Goal: Information Seeking & Learning: Learn about a topic

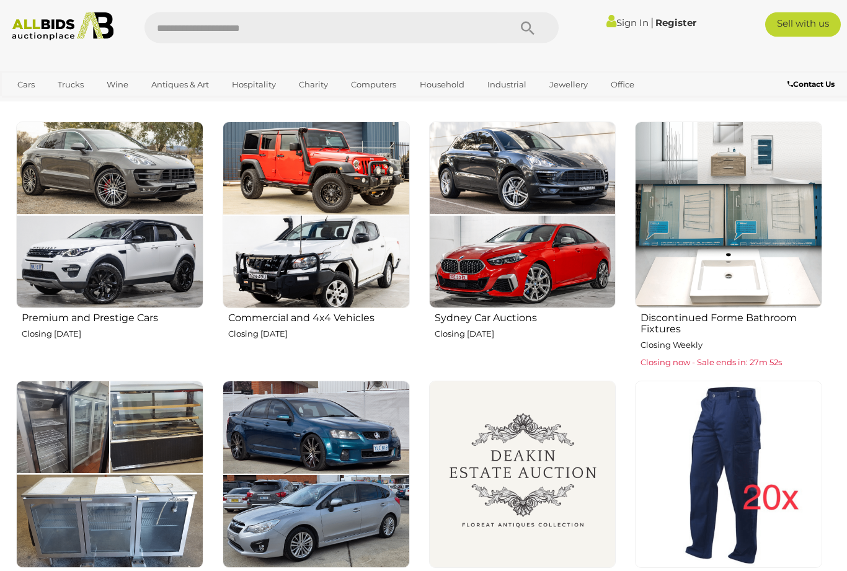
scroll to position [420, 0]
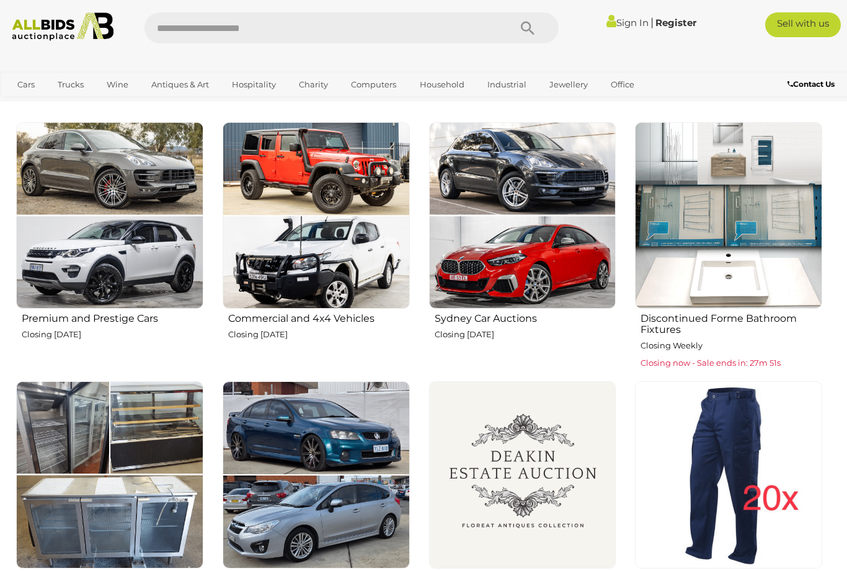
click at [341, 260] on img at bounding box center [315, 215] width 187 height 187
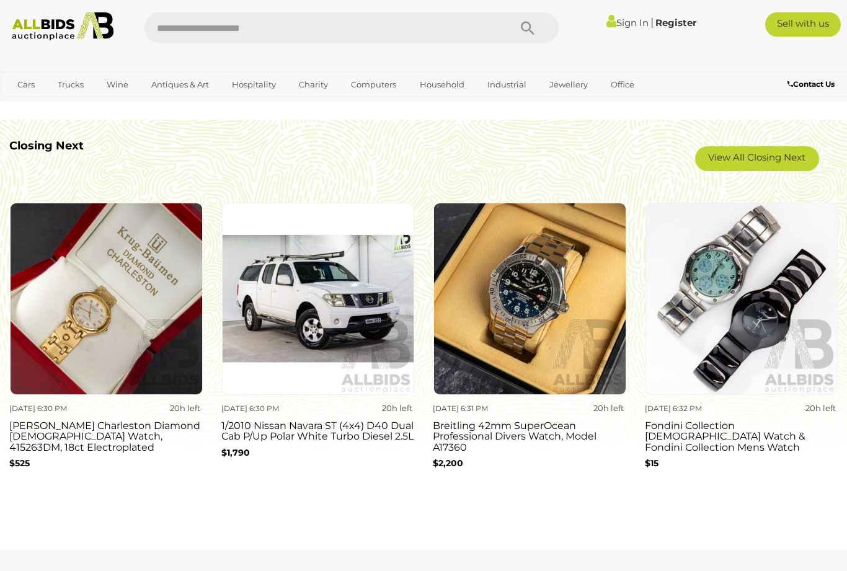
scroll to position [1010, 0]
click at [530, 336] on img at bounding box center [529, 299] width 193 height 193
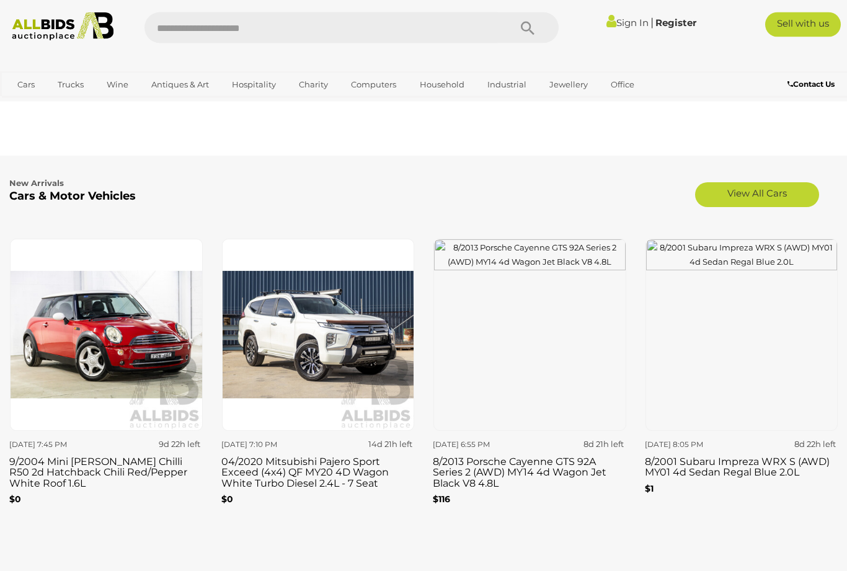
scroll to position [1404, 0]
click at [559, 402] on img at bounding box center [529, 335] width 193 height 193
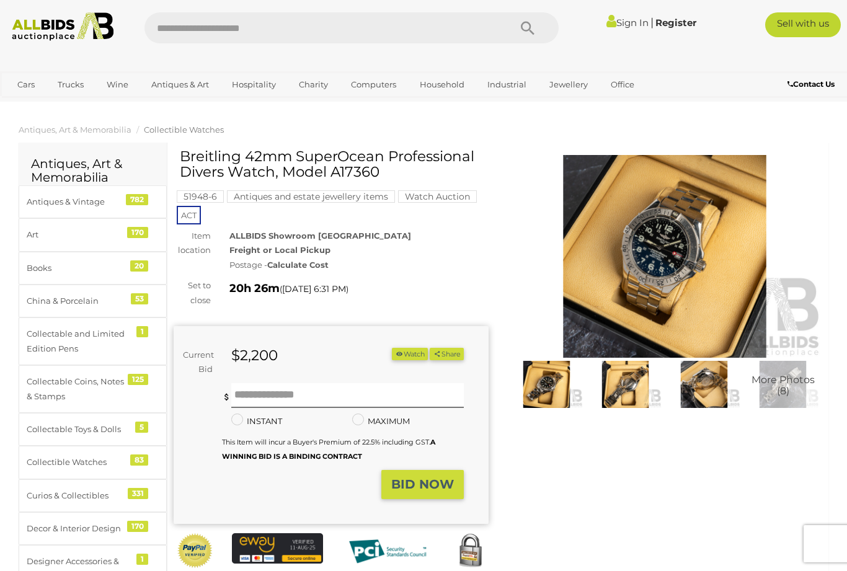
click at [621, 391] on img at bounding box center [625, 384] width 73 height 46
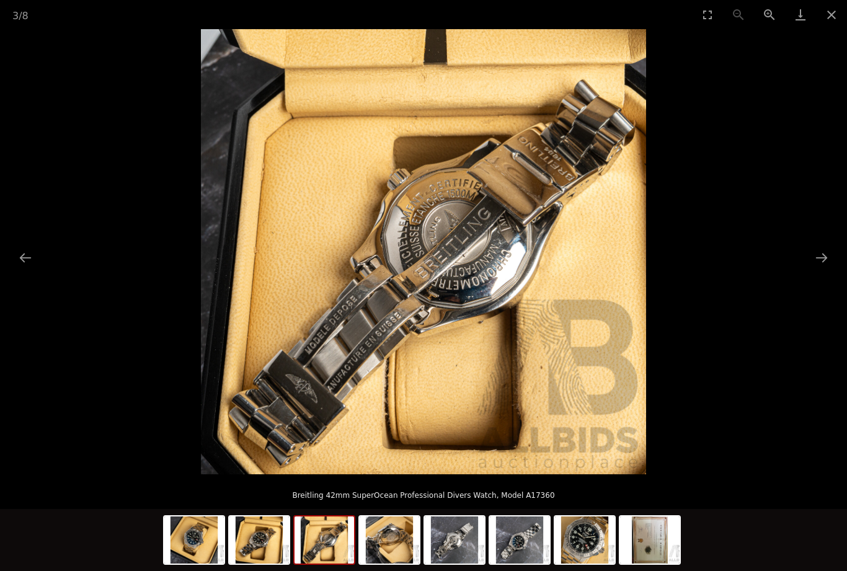
click at [832, 255] on button "Next slide" at bounding box center [821, 257] width 26 height 24
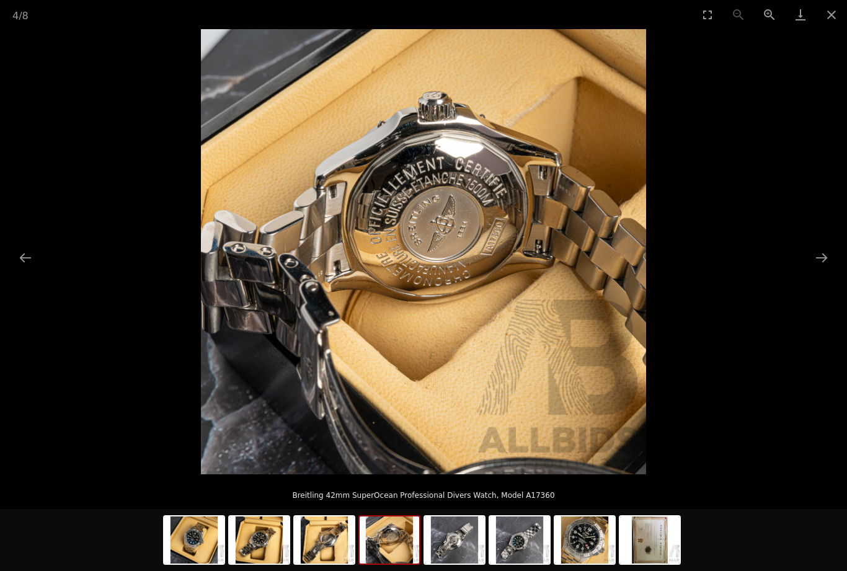
click at [837, 262] on picture at bounding box center [423, 251] width 847 height 445
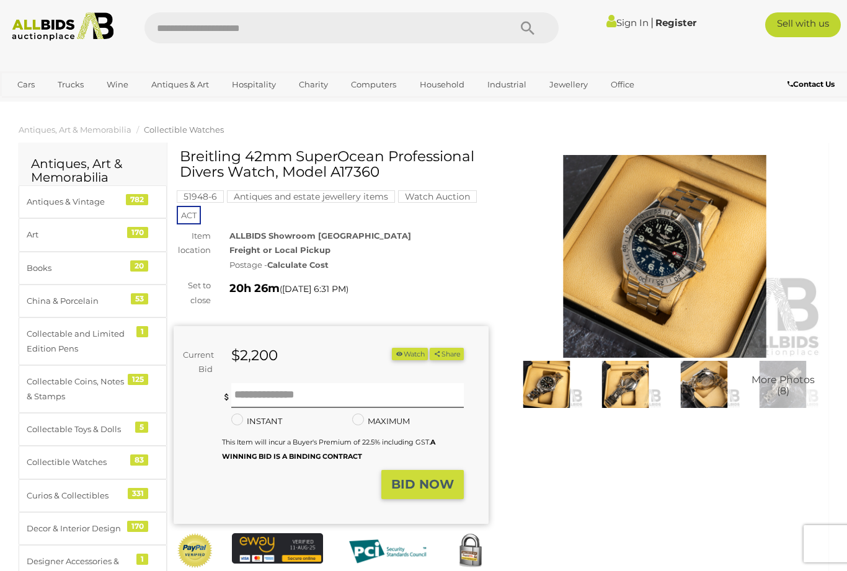
click at [708, 387] on img at bounding box center [703, 384] width 73 height 46
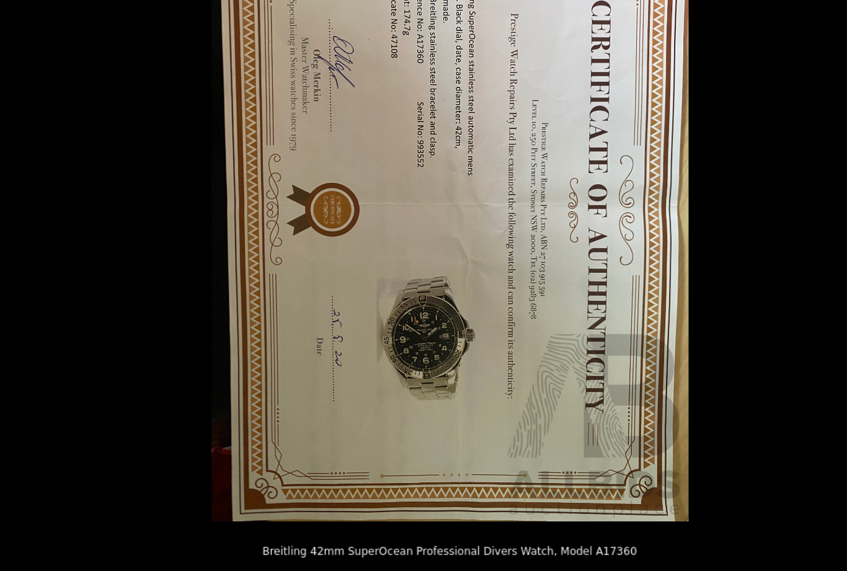
scroll to position [9, 0]
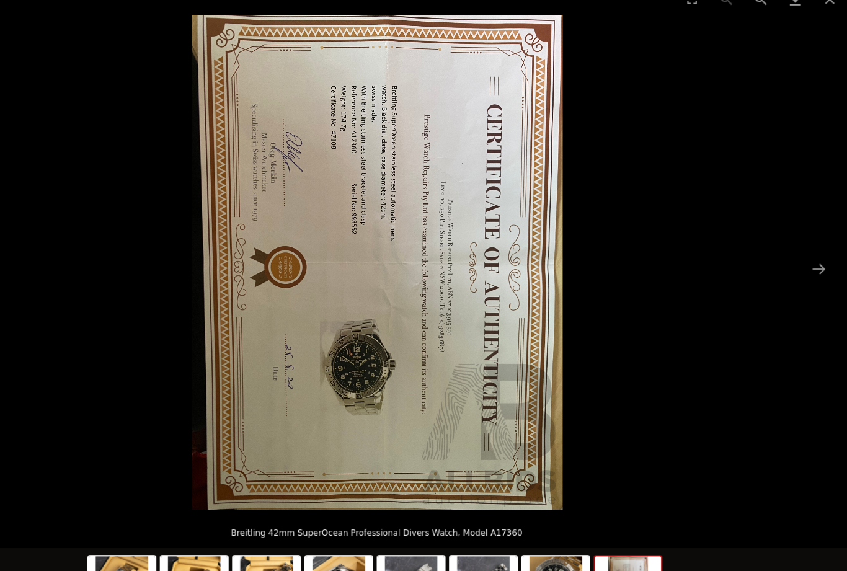
click at [808, 245] on button "Next slide" at bounding box center [821, 257] width 26 height 24
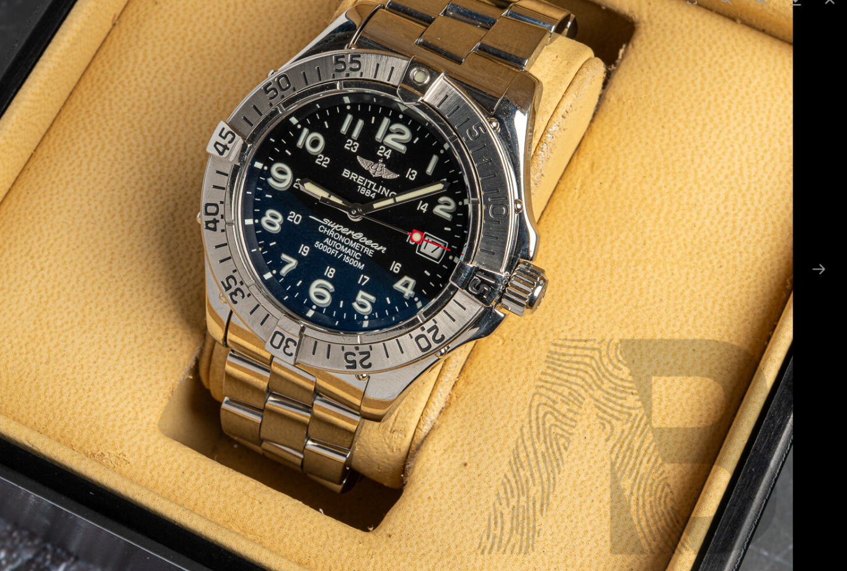
click at [808, 249] on button "Next slide" at bounding box center [821, 257] width 26 height 24
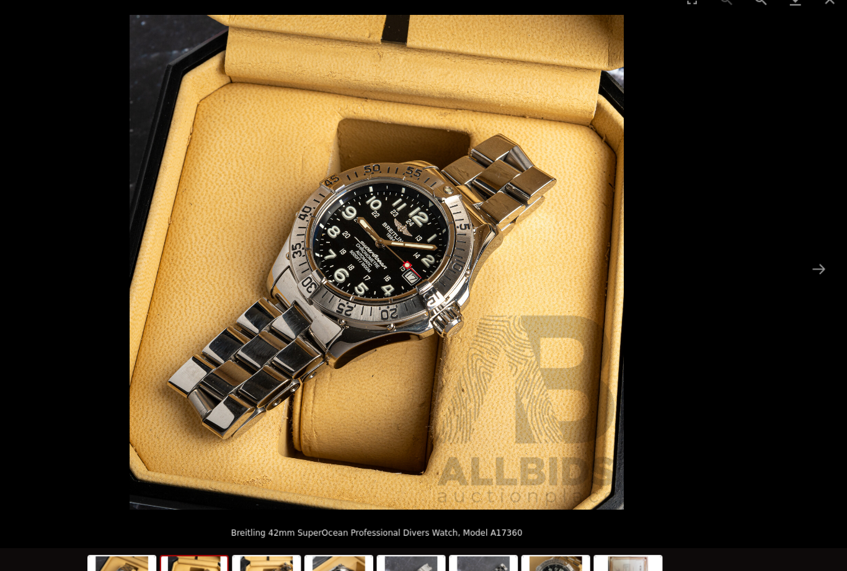
click at [760, 268] on picture at bounding box center [423, 251] width 847 height 445
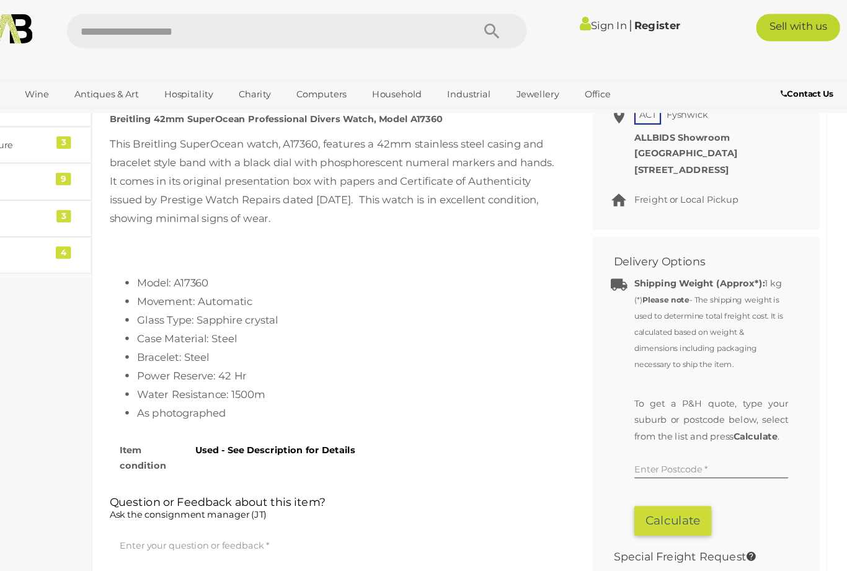
scroll to position [589, 0]
